Goal: Task Accomplishment & Management: Use online tool/utility

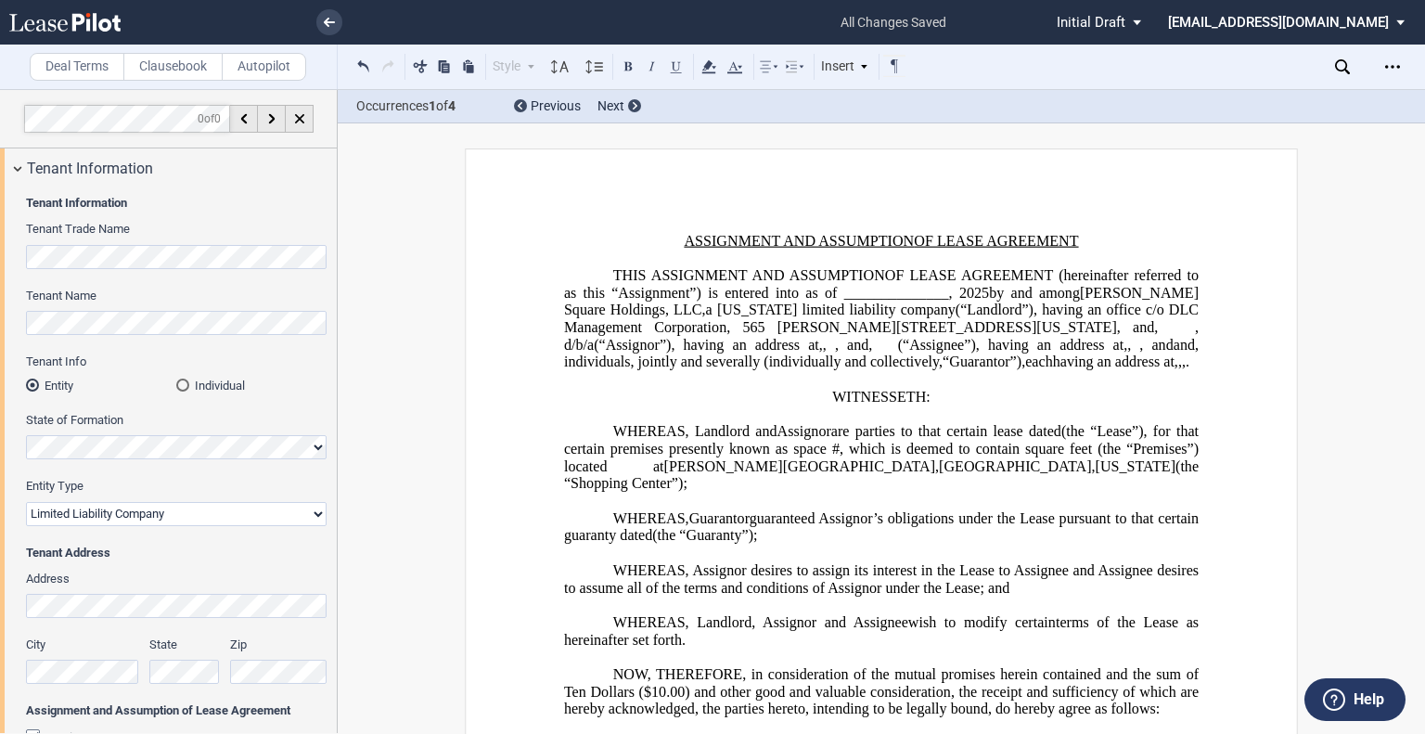
select select "limited liability company"
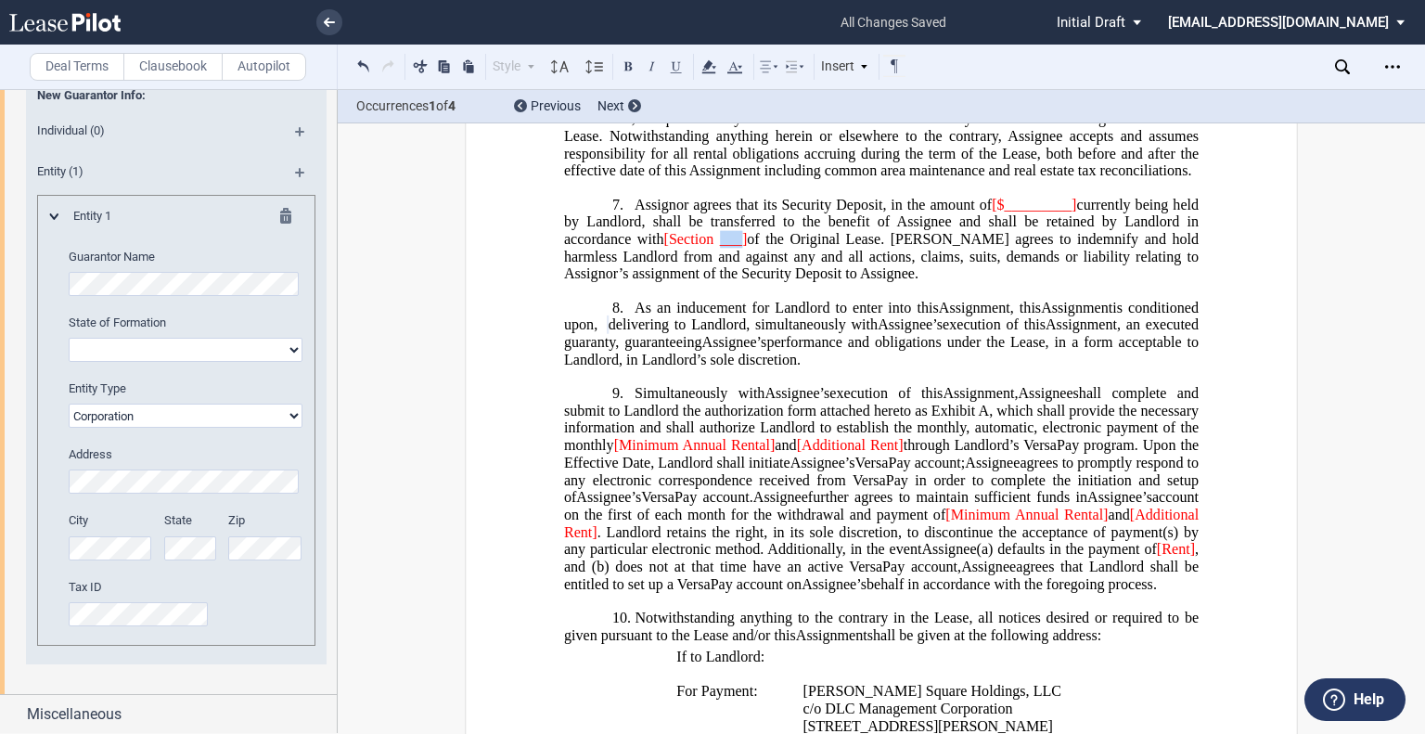
drag, startPoint x: 720, startPoint y: 262, endPoint x: 742, endPoint y: 262, distance: 22.3
click at [742, 248] on span "___]" at bounding box center [734, 239] width 28 height 17
click at [664, 248] on span "[Section" at bounding box center [689, 239] width 50 height 17
click at [992, 212] on span "[$_________]" at bounding box center [1034, 204] width 84 height 17
click at [1070, 225] on span "currently being held by Landlord, shall be transferred to the benefit of Assign…" at bounding box center [883, 221] width 638 height 51
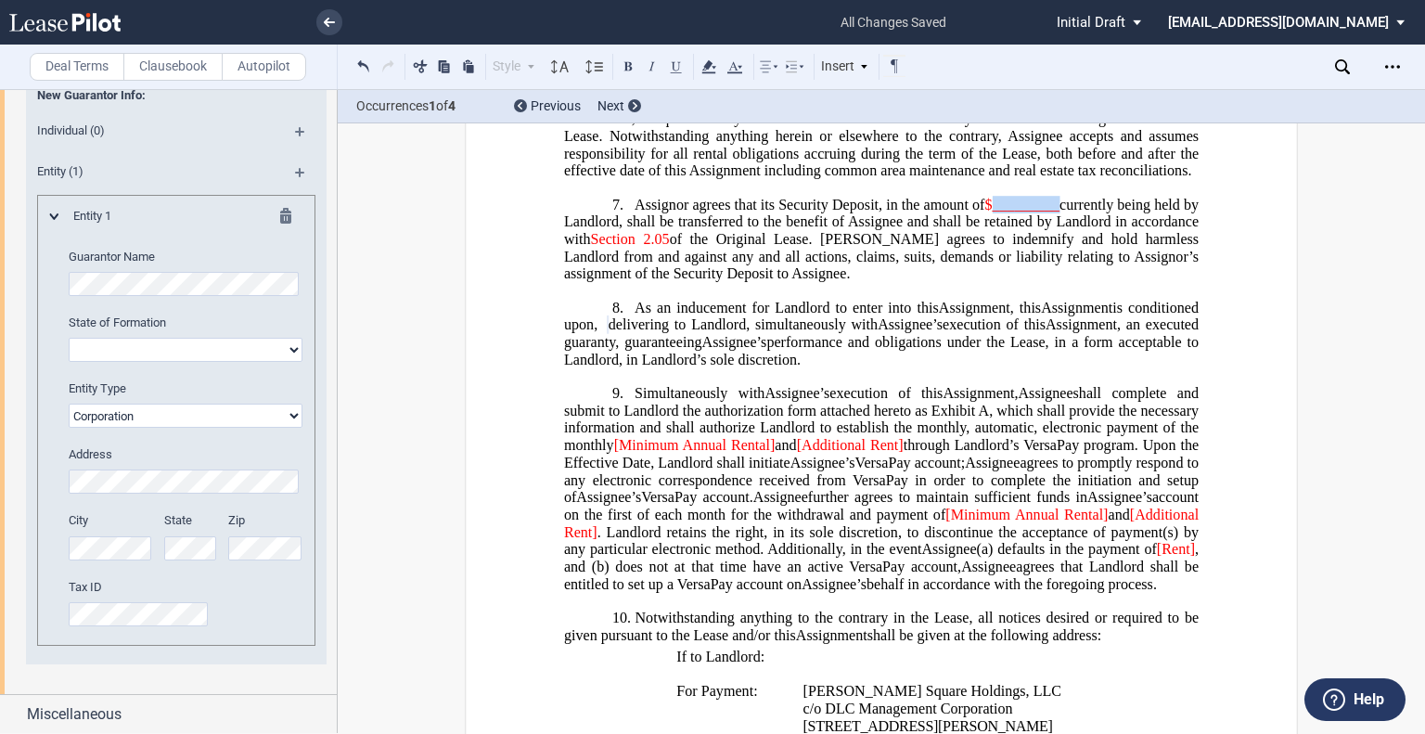
drag, startPoint x: 1002, startPoint y: 225, endPoint x: 1069, endPoint y: 224, distance: 66.8
click at [1069, 224] on span "Assignor agrees that its Security Deposit, in the amount of $_________ currentl…" at bounding box center [883, 238] width 638 height 85
click at [775, 454] on span "and" at bounding box center [785, 445] width 21 height 17
click at [730, 454] on span "[Minimum Annual Rent" at bounding box center [688, 445] width 149 height 17
click at [623, 454] on span "[Minimum Rent" at bounding box center [663, 445] width 98 height 17
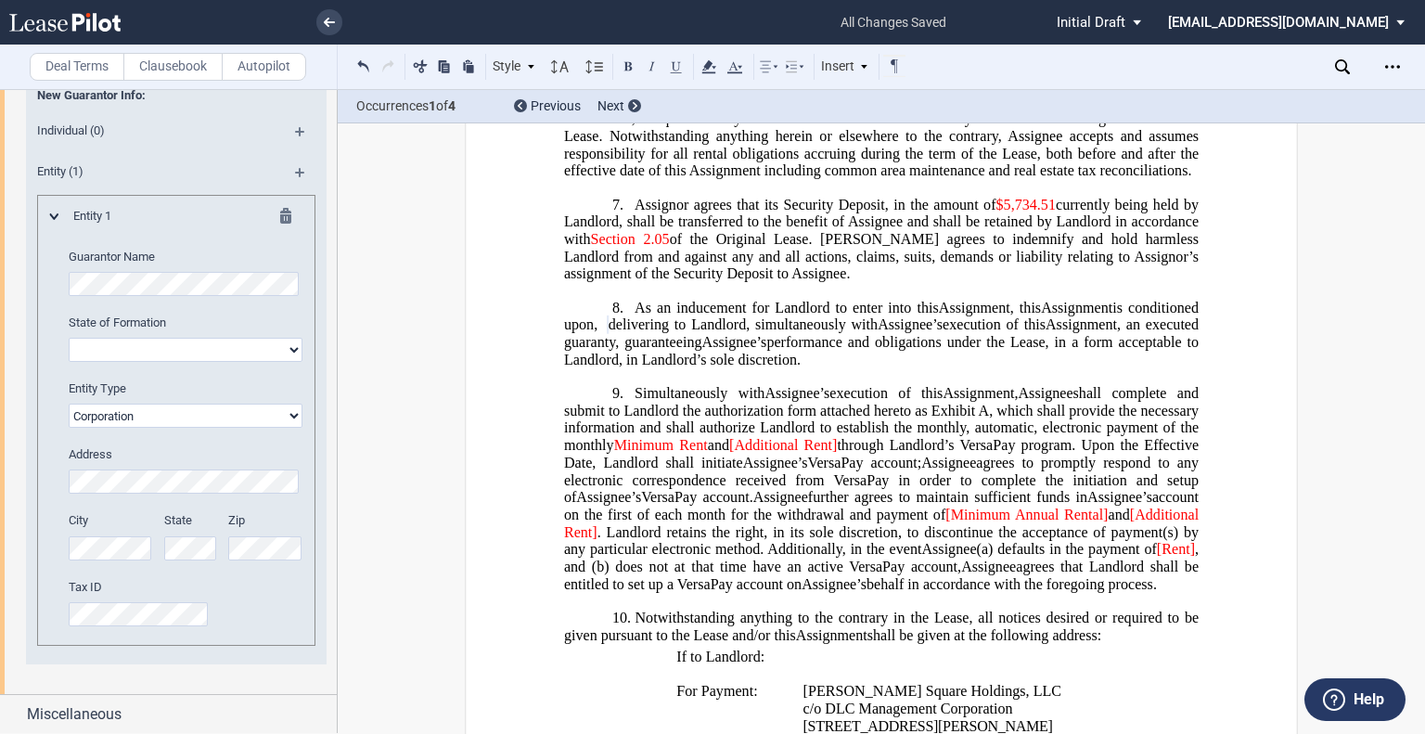
click at [738, 454] on span "[Additional Rent]" at bounding box center [783, 445] width 108 height 17
click at [834, 454] on span "Additional Rent]" at bounding box center [782, 445] width 104 height 17
click at [945, 523] on span "[Minimum Annual Rental]" at bounding box center [1026, 514] width 162 height 17
drag, startPoint x: 1046, startPoint y: 548, endPoint x: 1005, endPoint y: 551, distance: 40.9
click at [1005, 523] on span "Minimum Annual Rental]" at bounding box center [1029, 514] width 159 height 17
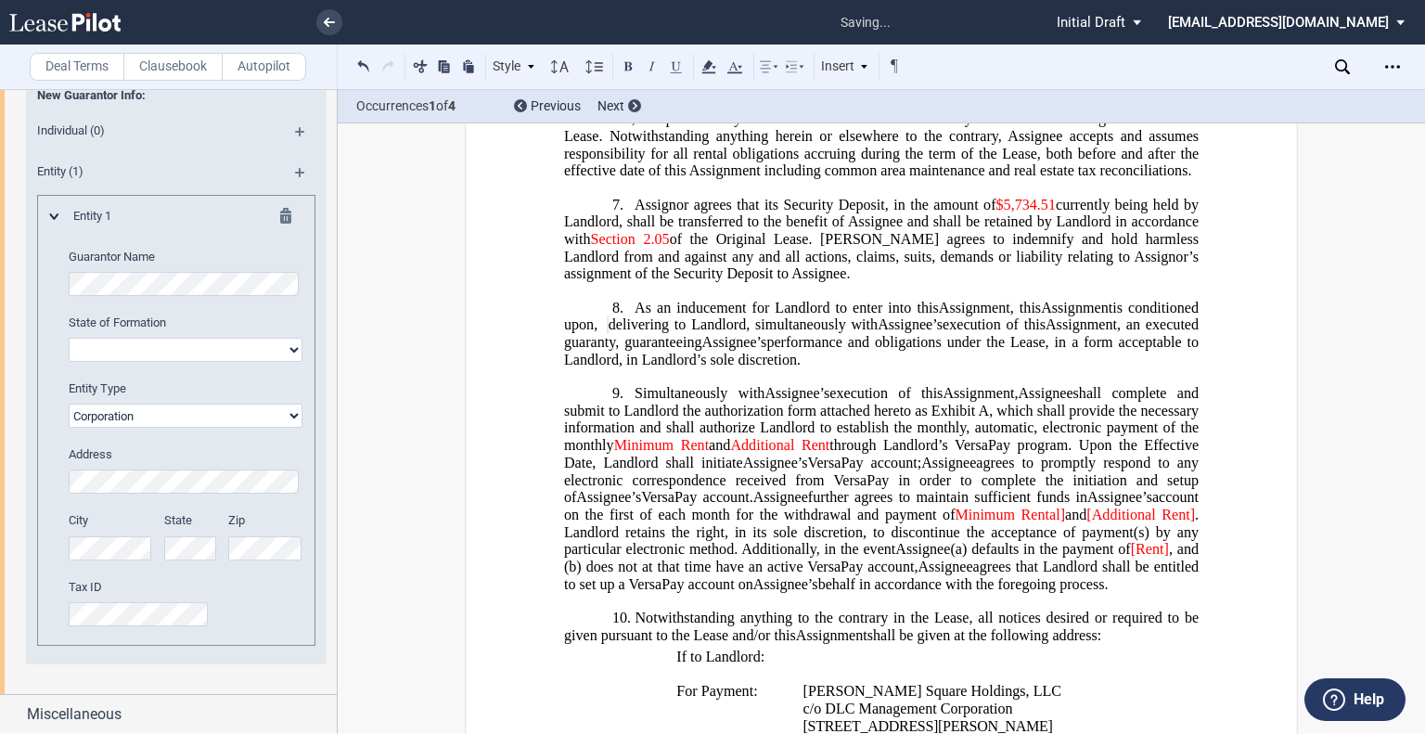
click at [1049, 523] on span "Minimum Rental]" at bounding box center [1010, 514] width 110 height 17
click at [1047, 523] on span "Minimum Rent]" at bounding box center [1014, 514] width 100 height 17
click at [1087, 523] on span "[Additional Rent]" at bounding box center [1139, 514] width 109 height 17
click at [1190, 548] on span ". Landlord retains the right, in its sole discretion, to discontinue the accept…" at bounding box center [883, 531] width 638 height 51
click at [1158, 557] on span "[Rent]" at bounding box center [1150, 549] width 38 height 17
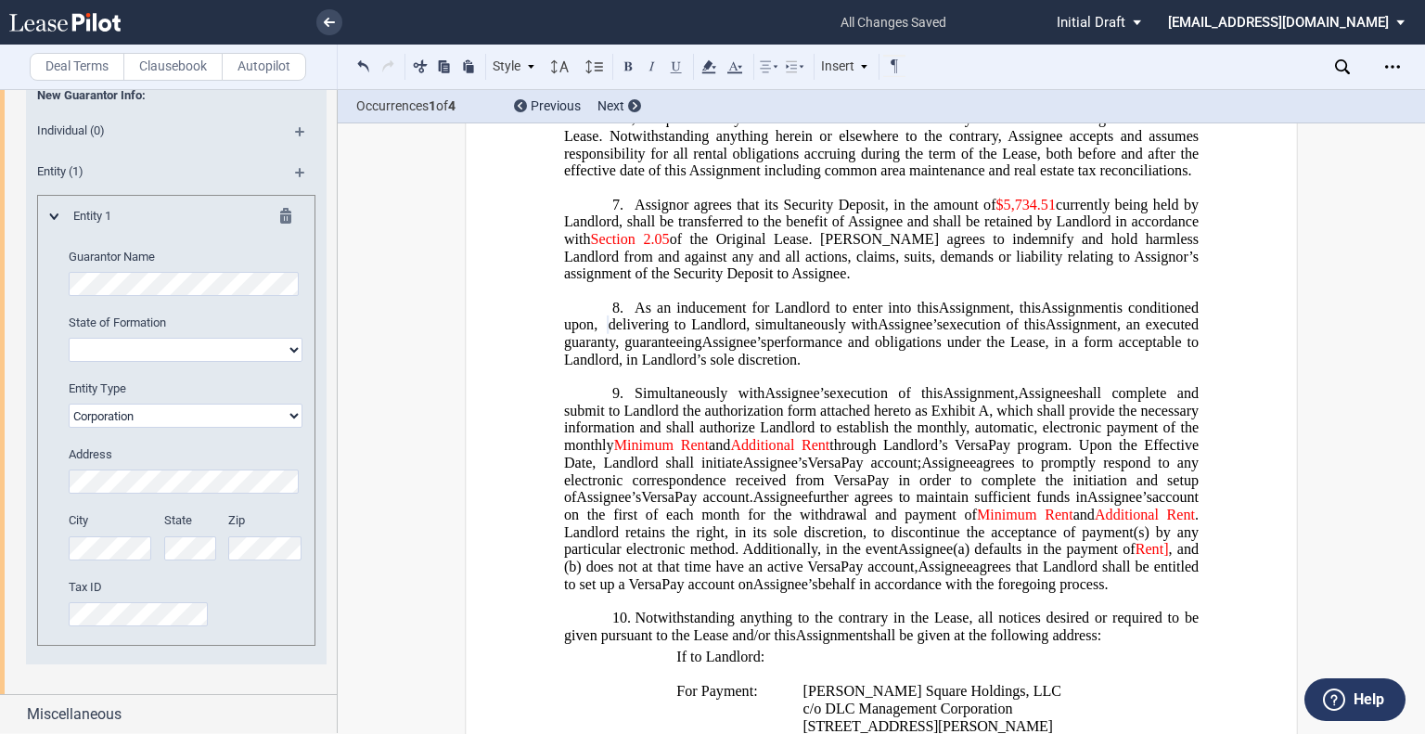
click at [1165, 574] on span ", and (b)" at bounding box center [883, 557] width 638 height 33
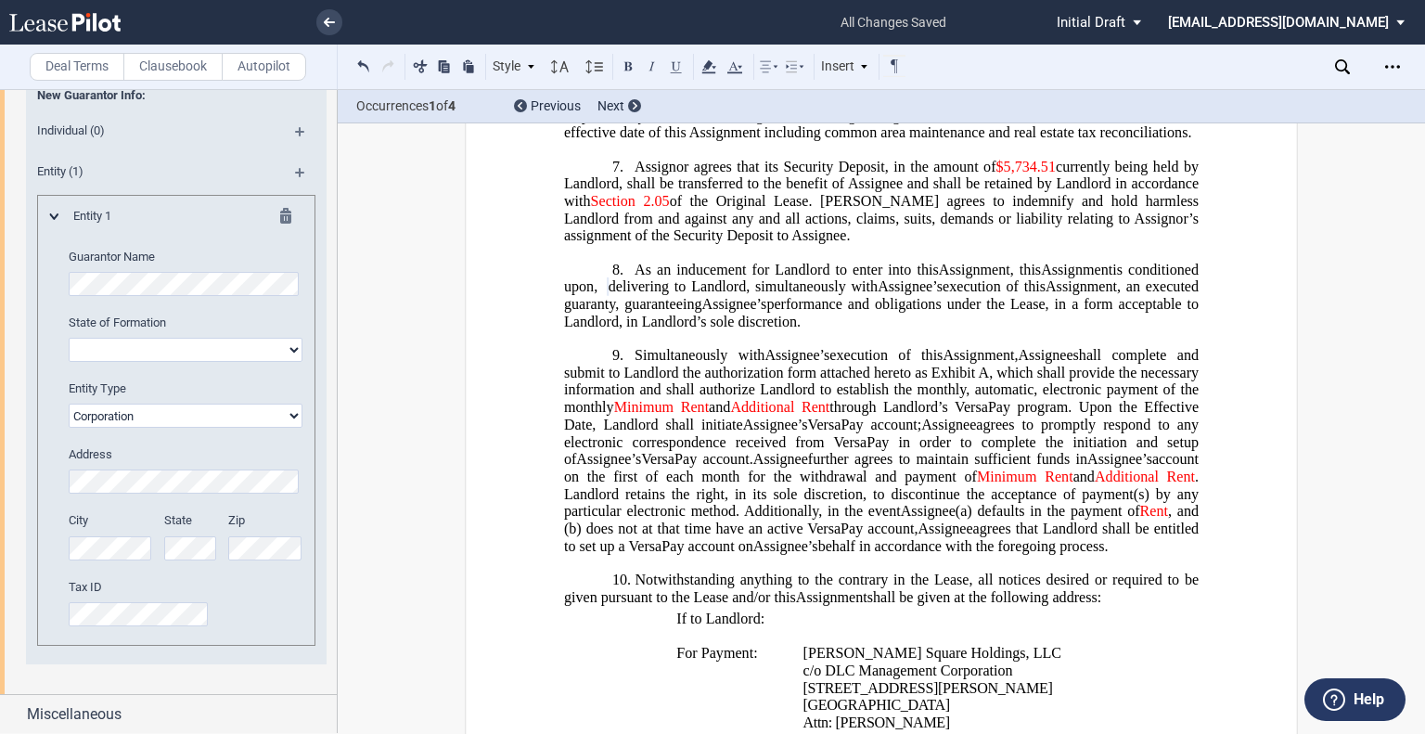
scroll to position [1180, 0]
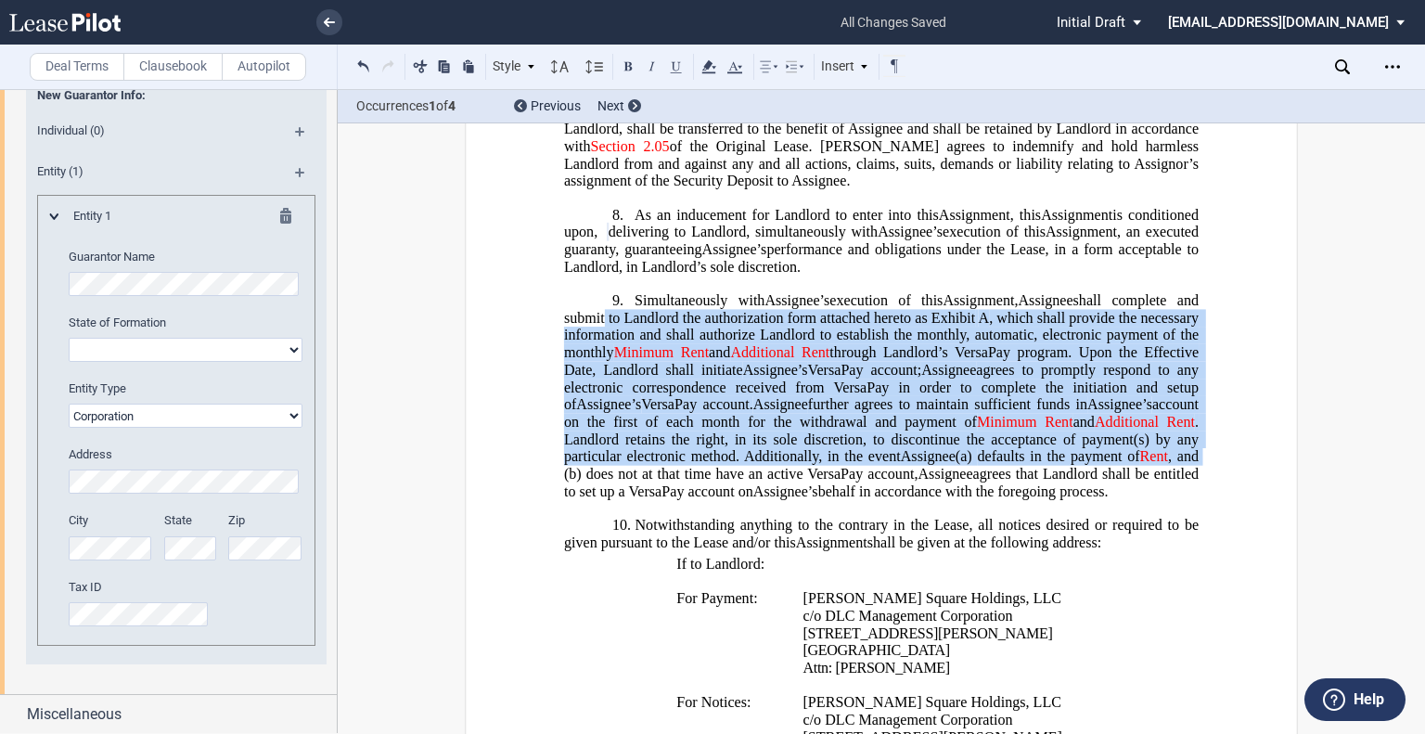
drag, startPoint x: 746, startPoint y: 381, endPoint x: 1228, endPoint y: 493, distance: 495.0
click at [731, 66] on use at bounding box center [734, 67] width 15 height 12
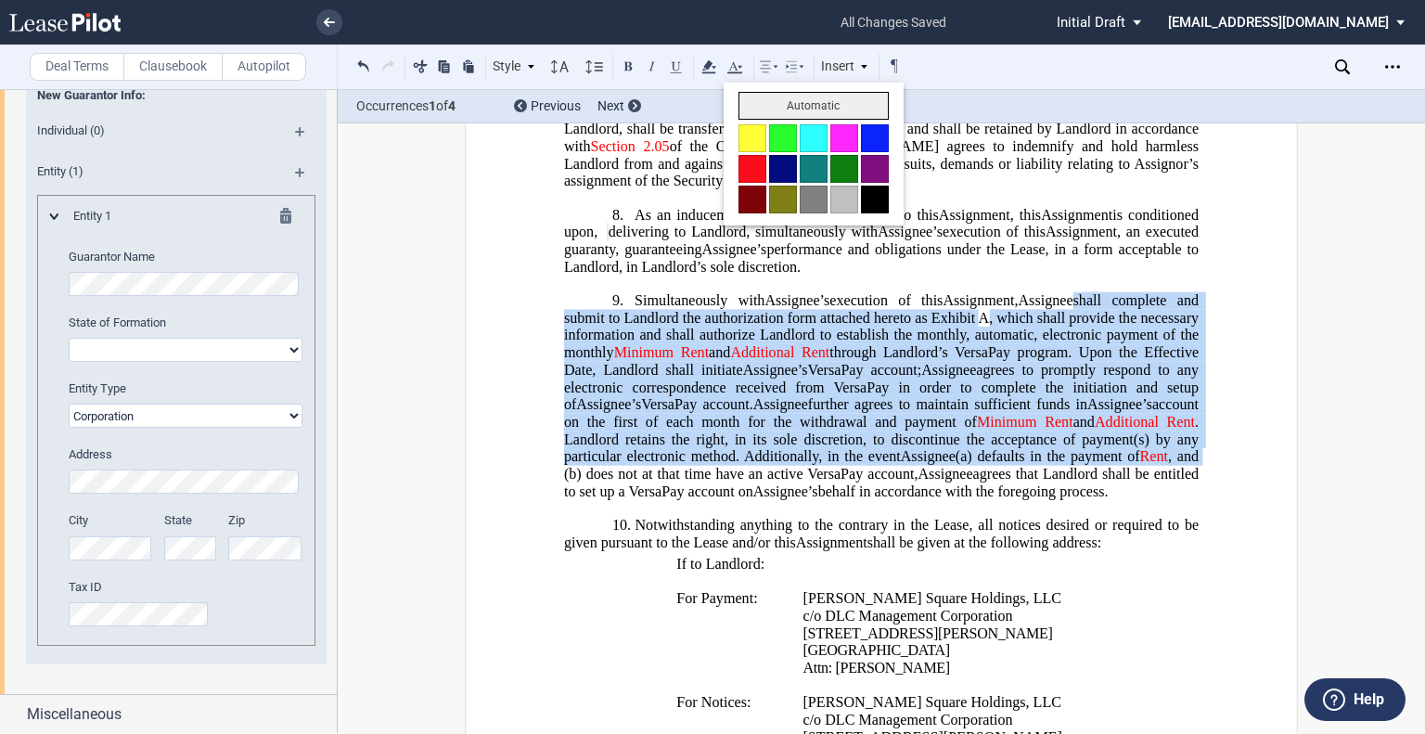
click at [784, 110] on button "Automatic" at bounding box center [813, 106] width 150 height 28
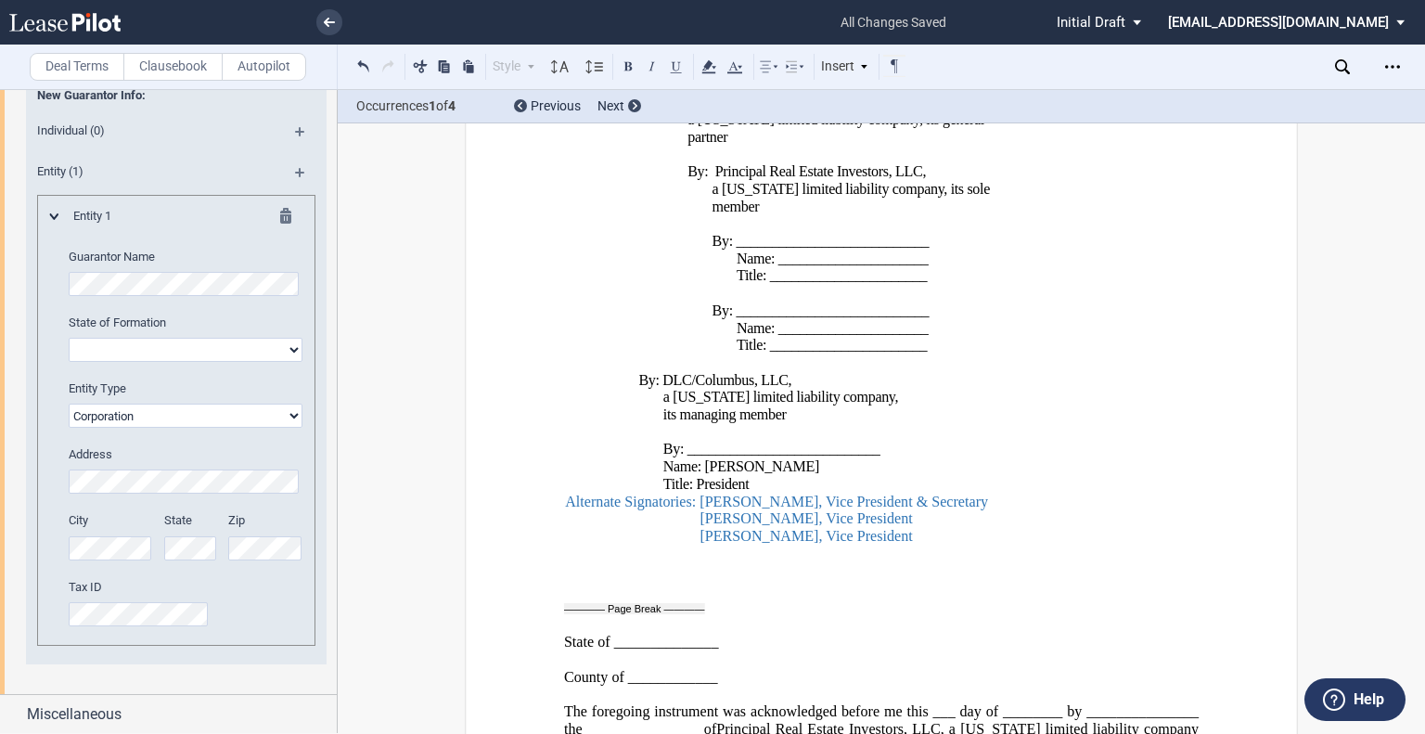
scroll to position [3870, 0]
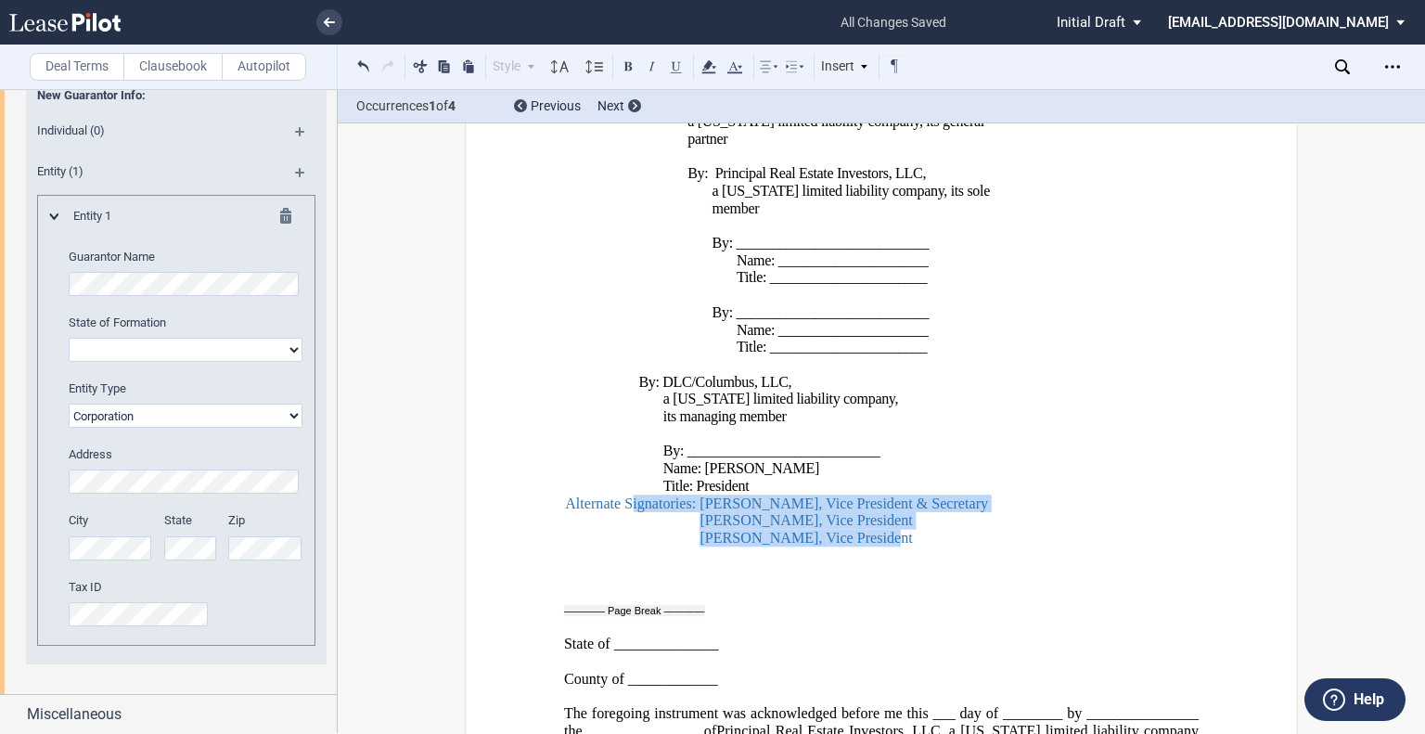
drag, startPoint x: 867, startPoint y: 544, endPoint x: 628, endPoint y: 505, distance: 242.5
click at [628, 505] on span "By: [PERSON_NAME] Square REIT, LLC, a [US_STATE] limited liability company, its…" at bounding box center [782, 217] width 435 height 659
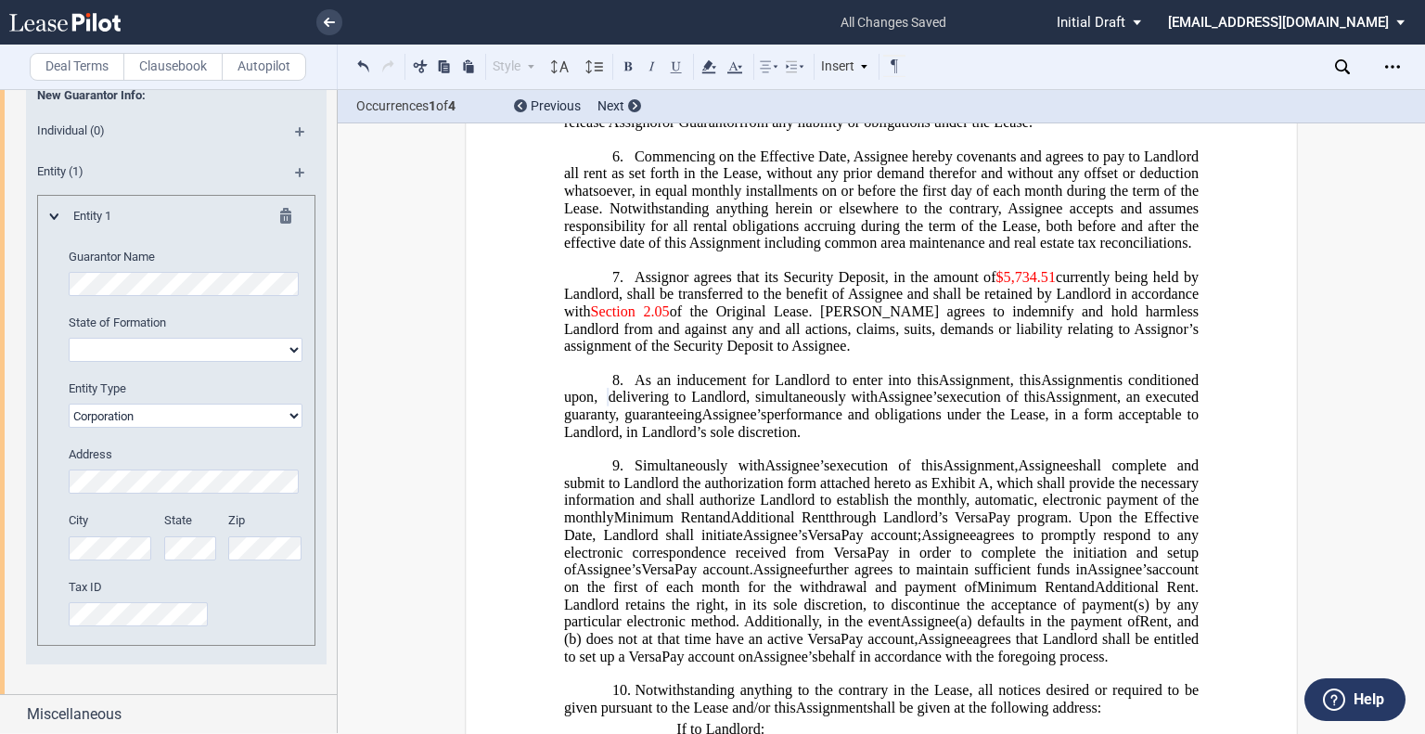
scroll to position [976, 0]
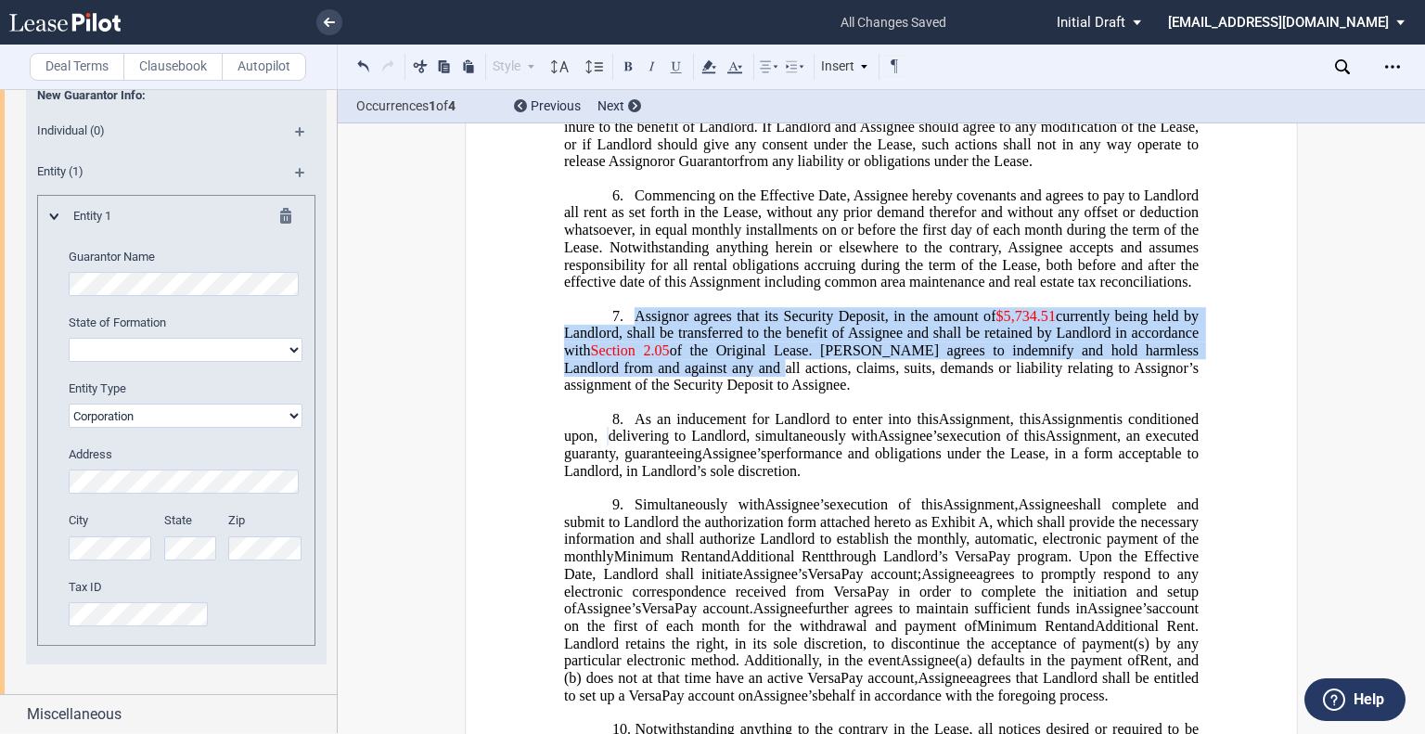
drag, startPoint x: 697, startPoint y: 383, endPoint x: 623, endPoint y: 332, distance: 89.3
click at [623, 332] on h1 "7. Assignor agrees that its Security Deposit, in the amount of $5,734.51 curren…" at bounding box center [881, 350] width 634 height 87
click at [735, 65] on icon at bounding box center [734, 67] width 22 height 22
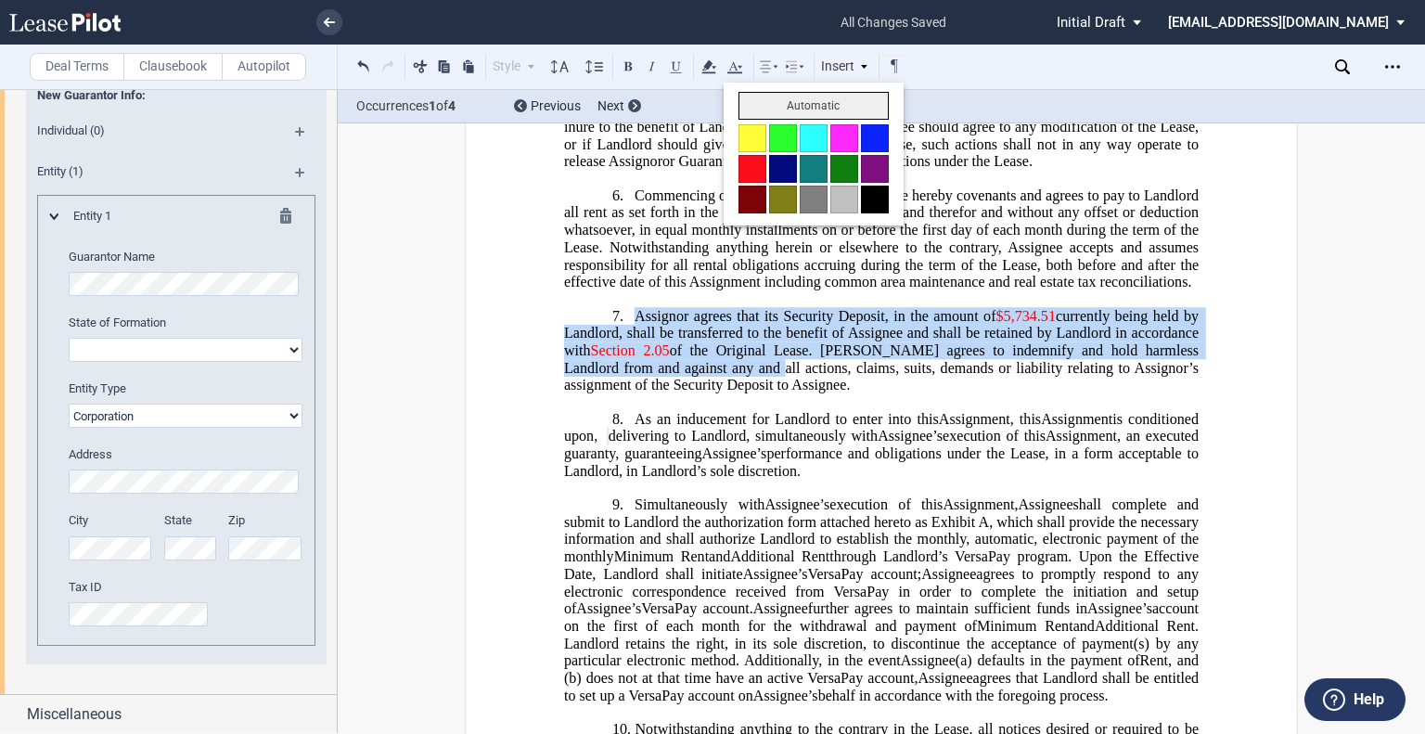
click at [753, 99] on button "Automatic" at bounding box center [813, 106] width 150 height 28
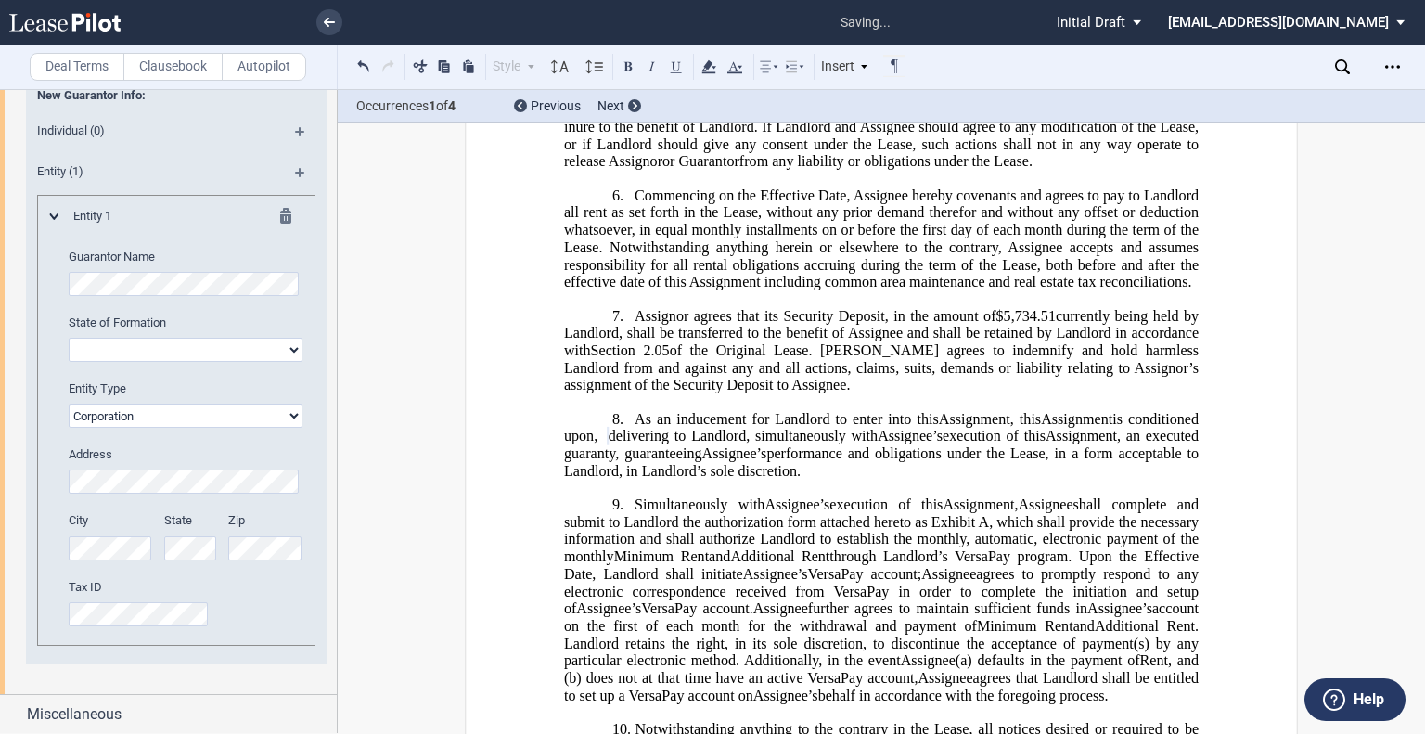
click at [865, 394] on h1 "7. Assignor agrees that its Security Deposit, in the amount of $5,734.51 curren…" at bounding box center [881, 350] width 634 height 87
drag, startPoint x: 998, startPoint y: 334, endPoint x: 1046, endPoint y: 329, distance: 48.5
click at [1046, 324] on span "$5,734.51" at bounding box center [1025, 315] width 59 height 17
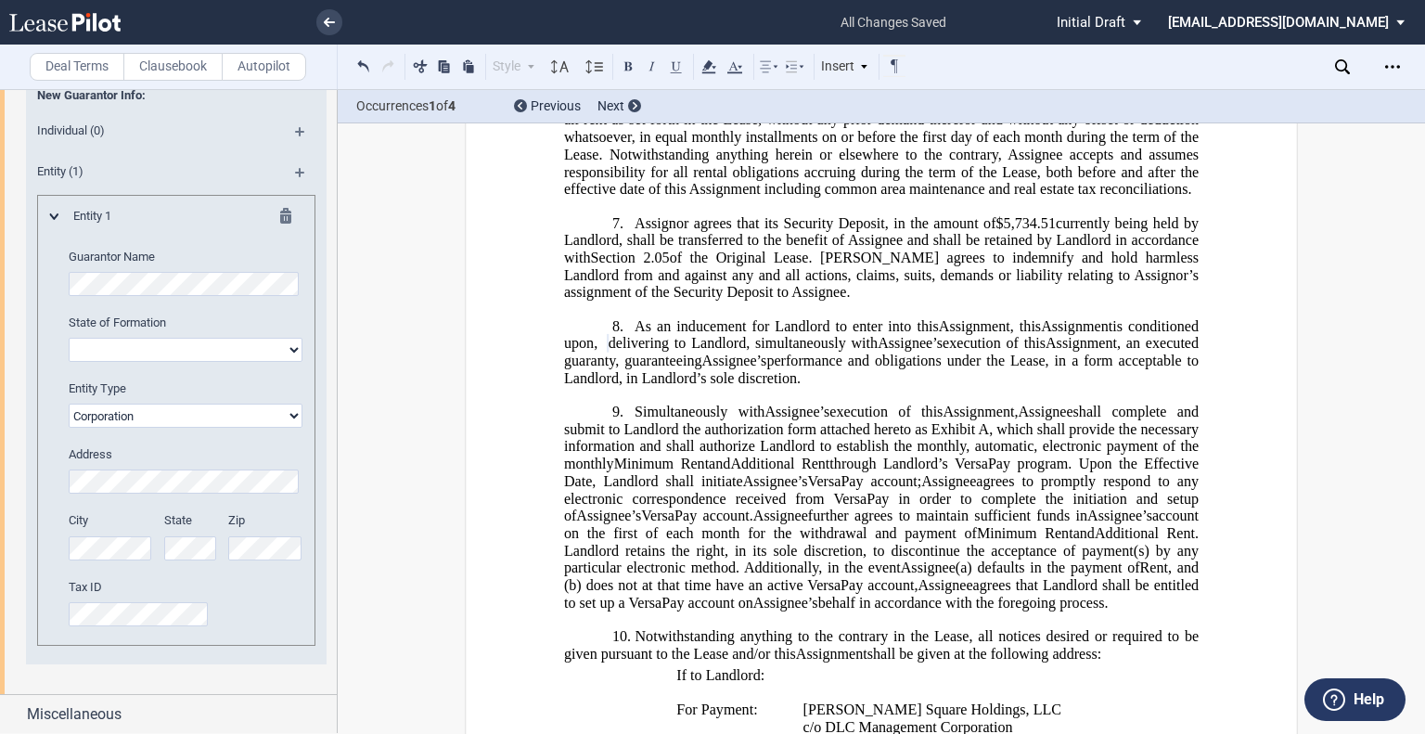
scroll to position [1113, 0]
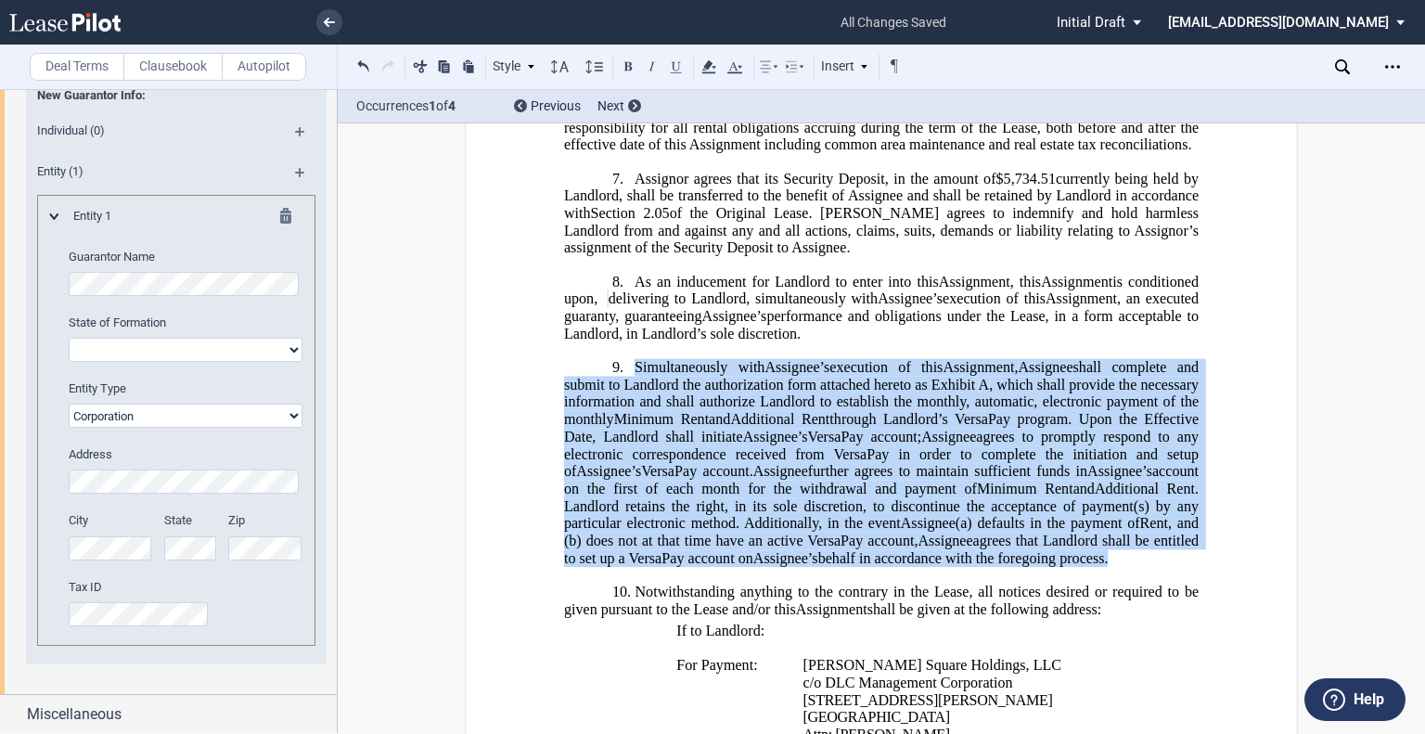
drag, startPoint x: 630, startPoint y: 400, endPoint x: 1106, endPoint y: 586, distance: 511.1
click at [1106, 567] on h1 "9. Simultaneously with [PERSON_NAME]’s Assignee’s execution of this Amendment A…" at bounding box center [881, 463] width 634 height 208
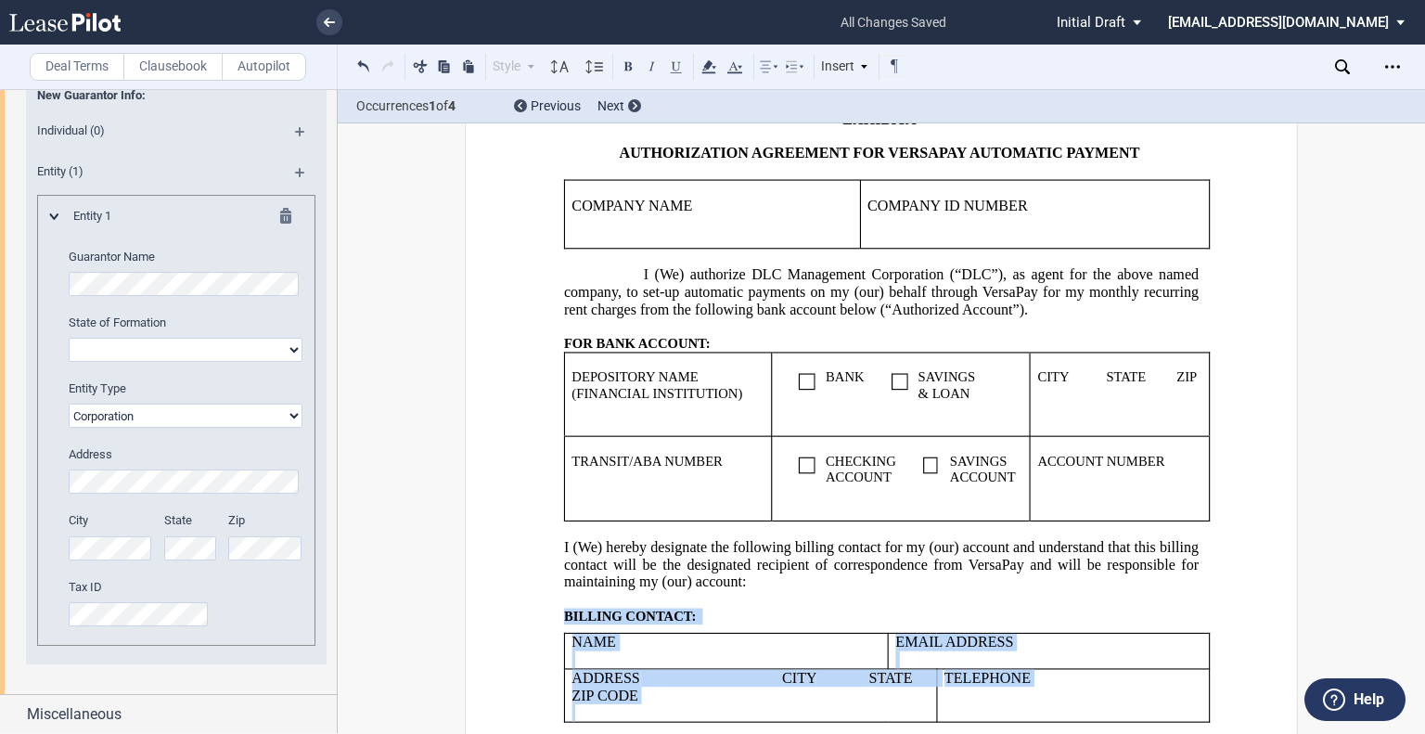
scroll to position [7378, 0]
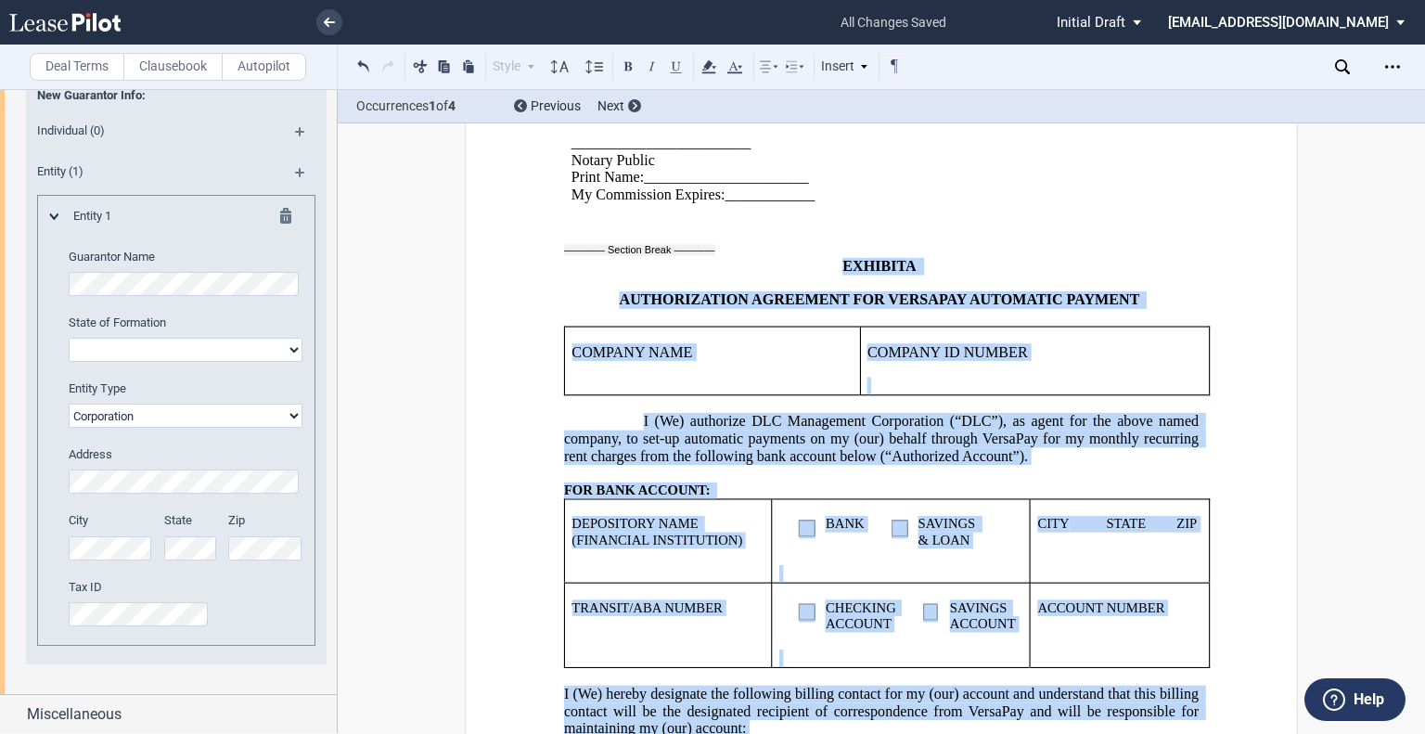
drag, startPoint x: 905, startPoint y: 360, endPoint x: 597, endPoint y: 229, distance: 334.6
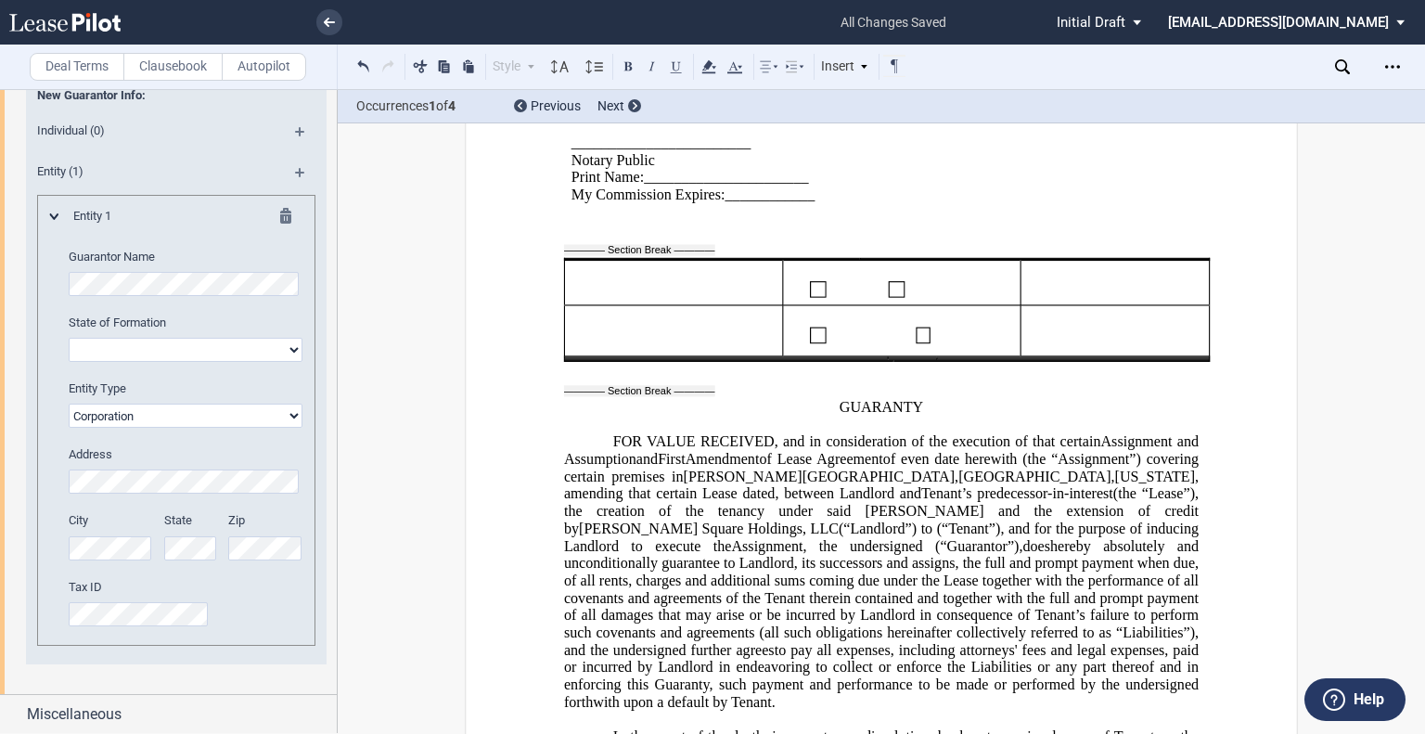
click at [977, 261] on td at bounding box center [952, 283] width 89 height 45
drag, startPoint x: 549, startPoint y: 224, endPoint x: 1124, endPoint y: 325, distance: 583.7
click at [790, 306] on td at bounding box center [808, 331] width 39 height 50
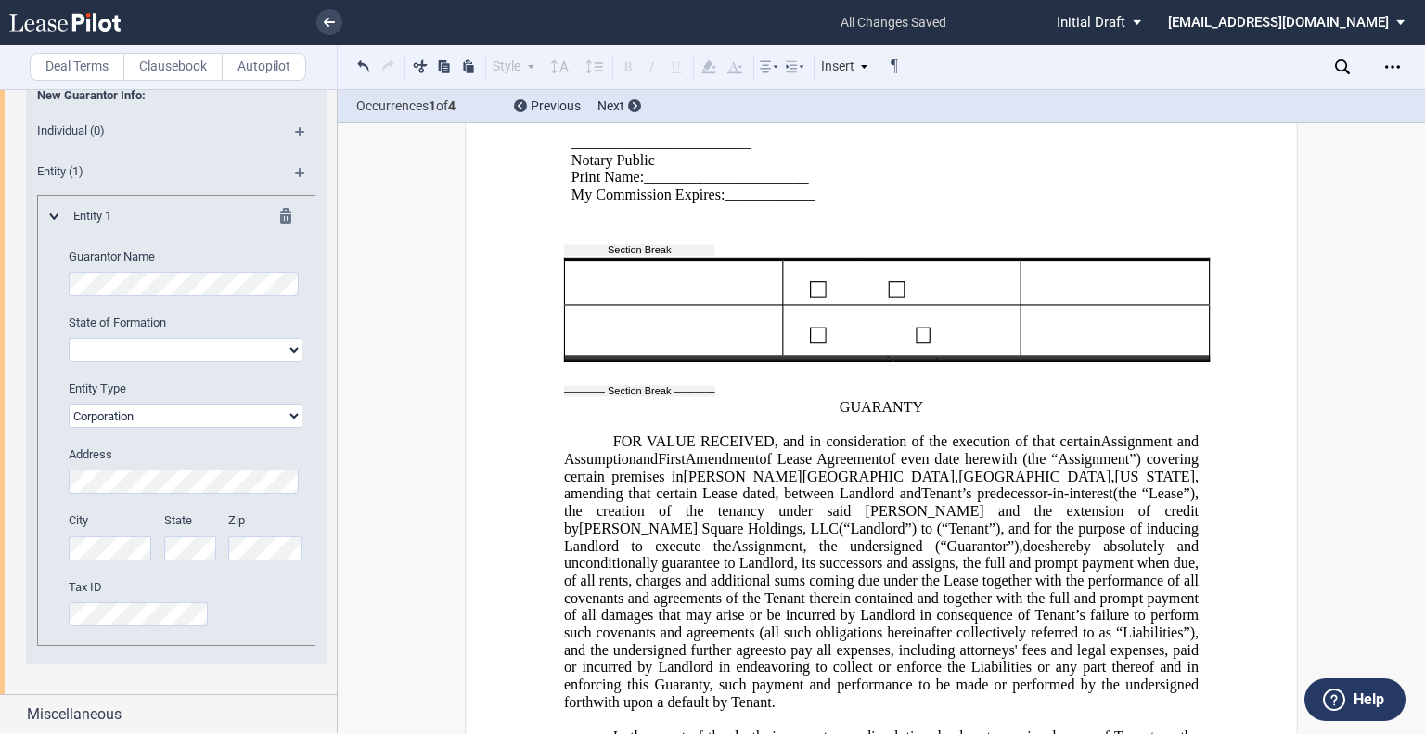
click at [810, 306] on tr at bounding box center [897, 331] width 216 height 50
click at [965, 315] on td at bounding box center [971, 331] width 70 height 50
drag, startPoint x: 557, startPoint y: 220, endPoint x: 669, endPoint y: 274, distance: 123.6
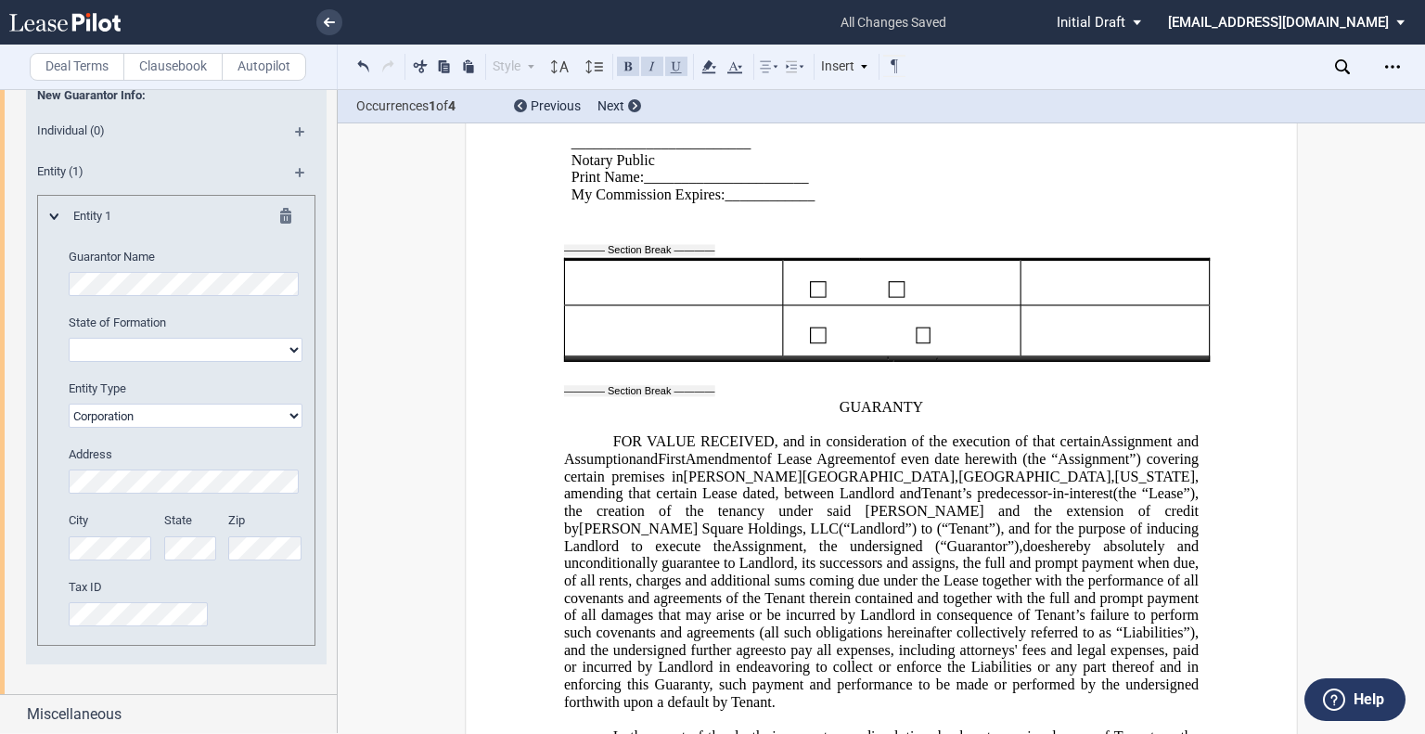
drag, startPoint x: 664, startPoint y: 266, endPoint x: 630, endPoint y: 266, distance: 34.3
click at [630, 266] on tbody at bounding box center [886, 308] width 645 height 96
click at [1401, 59] on div "Open Lease options menu" at bounding box center [1392, 67] width 30 height 30
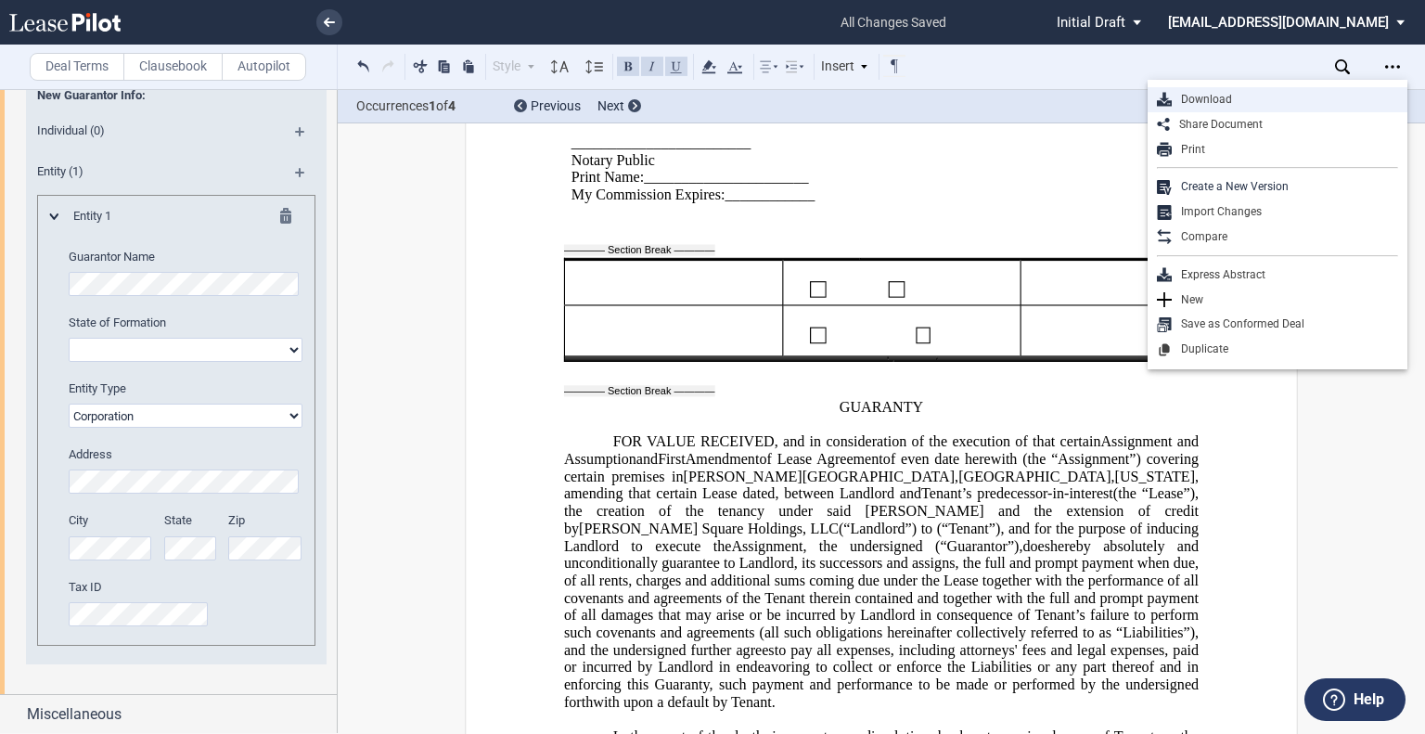
click at [1222, 101] on div "Download" at bounding box center [1285, 100] width 226 height 16
